Goal: Navigation & Orientation: Find specific page/section

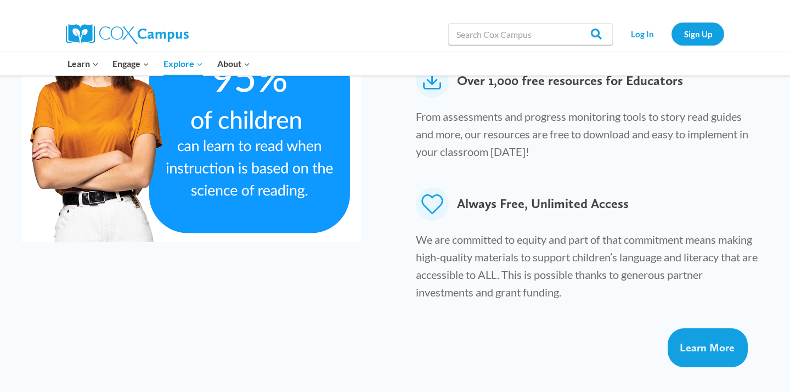
scroll to position [698, 0]
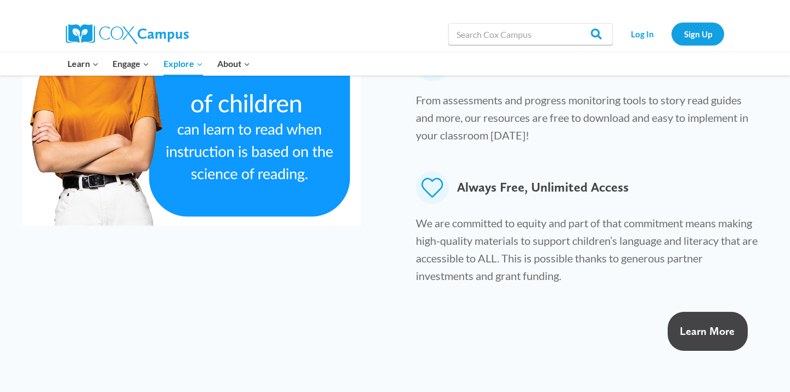
click at [721, 312] on link "Learn More" at bounding box center [708, 331] width 80 height 39
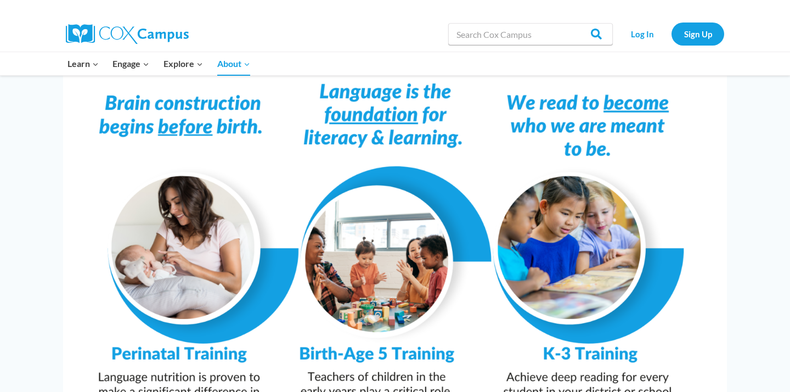
scroll to position [538, 0]
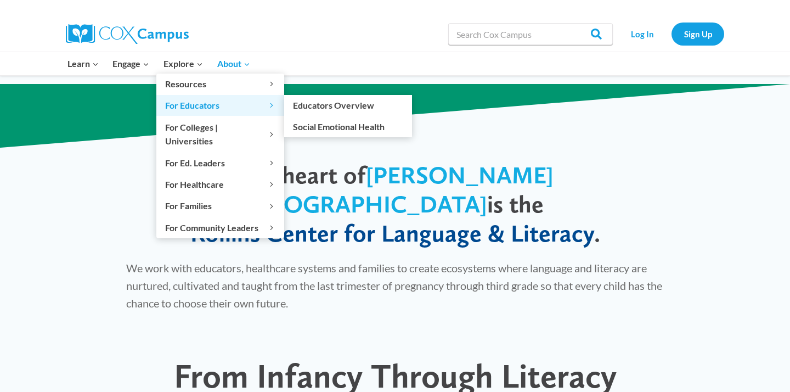
click at [190, 107] on span "For Educators Expand" at bounding box center [220, 105] width 110 height 14
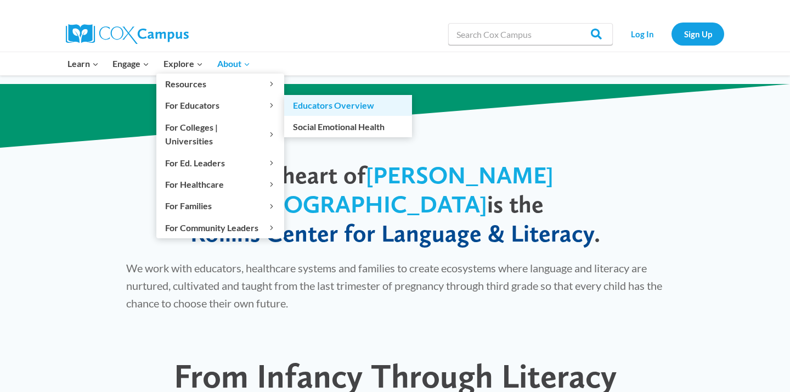
click at [311, 106] on link "Educators Overview" at bounding box center [348, 105] width 128 height 21
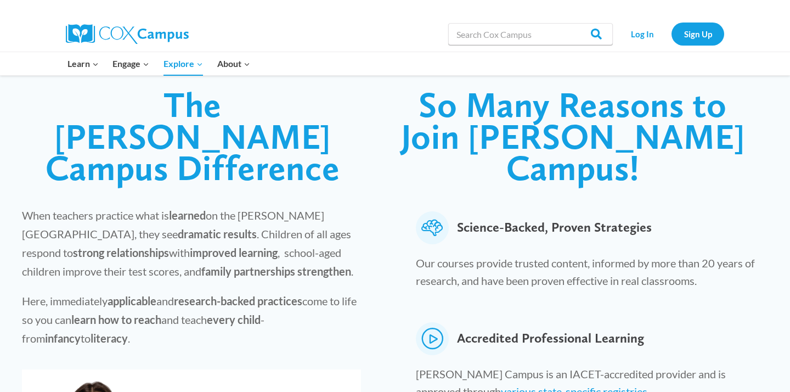
scroll to position [392, 0]
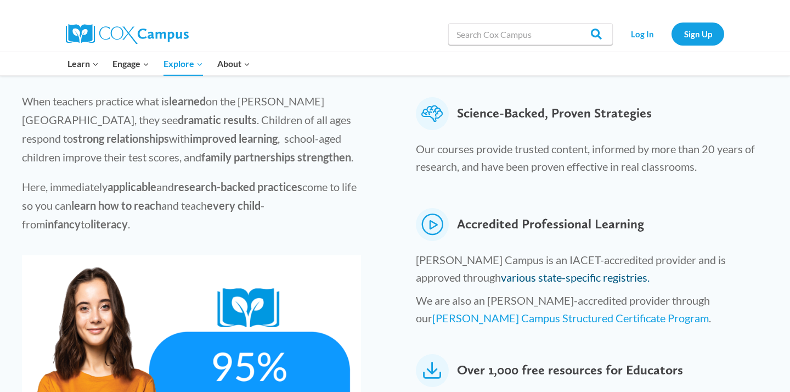
click at [546, 271] on link "various state-specific registries." at bounding box center [575, 277] width 149 height 13
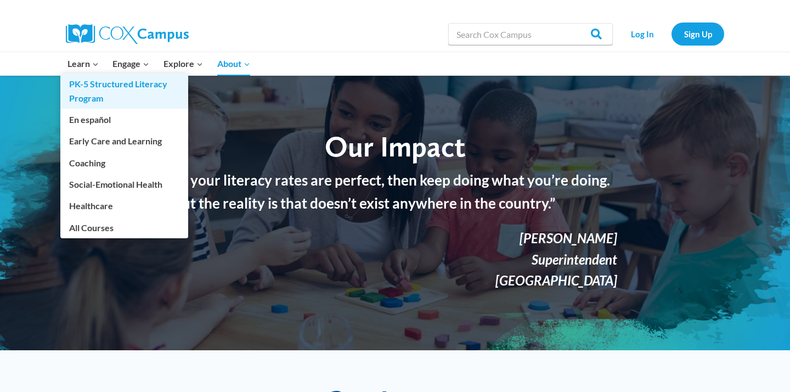
click at [81, 96] on link "PK-5 Structured Literacy Program" at bounding box center [124, 91] width 128 height 35
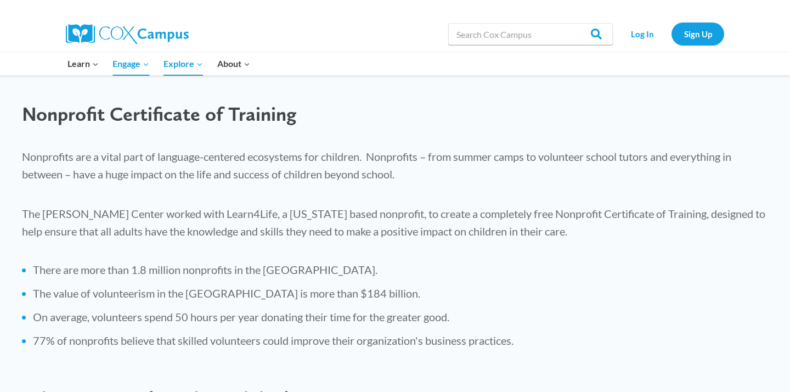
scroll to position [349, 0]
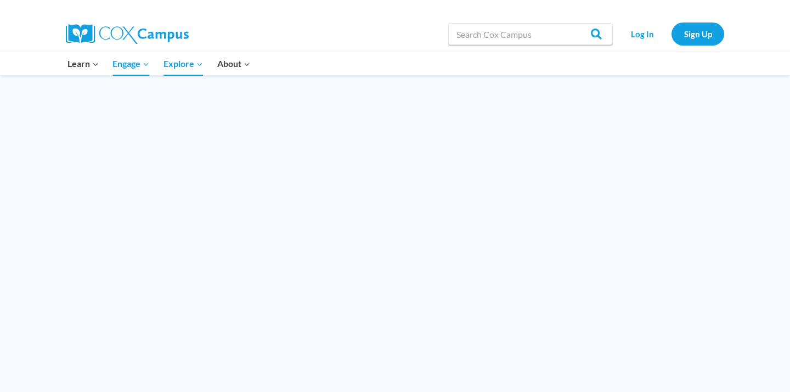
scroll to position [2582, 0]
